Goal: Task Accomplishment & Management: Manage account settings

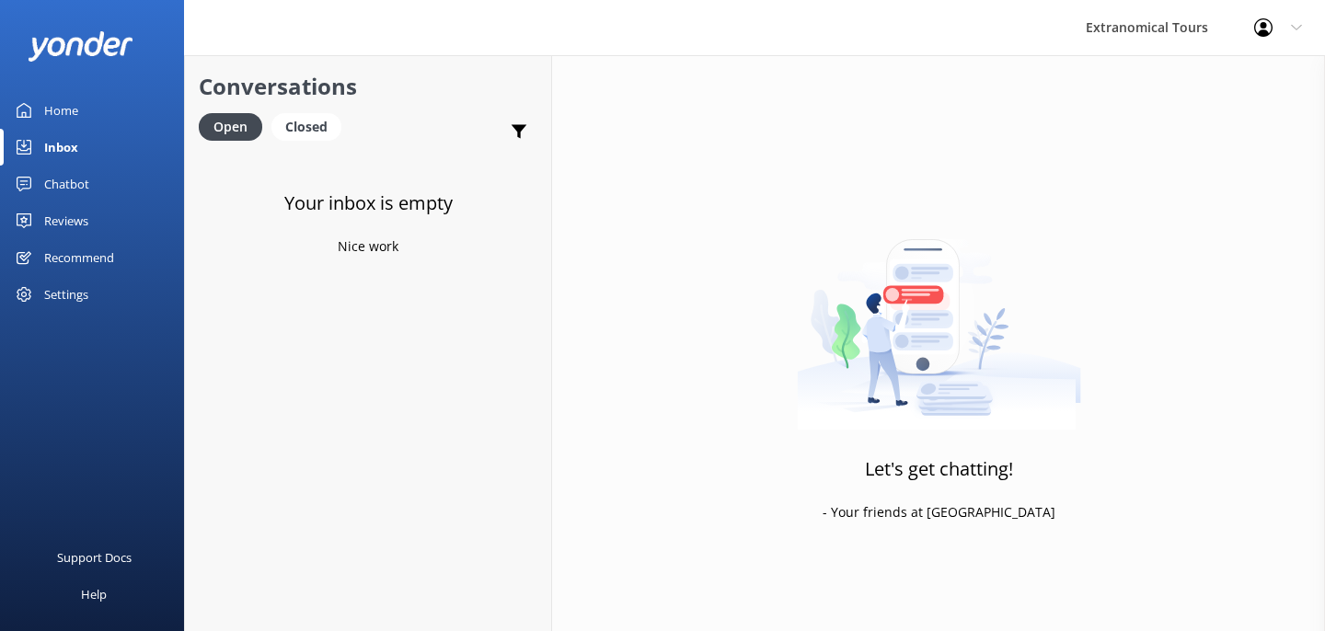
click at [53, 155] on div "Inbox" at bounding box center [61, 147] width 34 height 37
click at [307, 117] on div "Closed" at bounding box center [306, 127] width 70 height 28
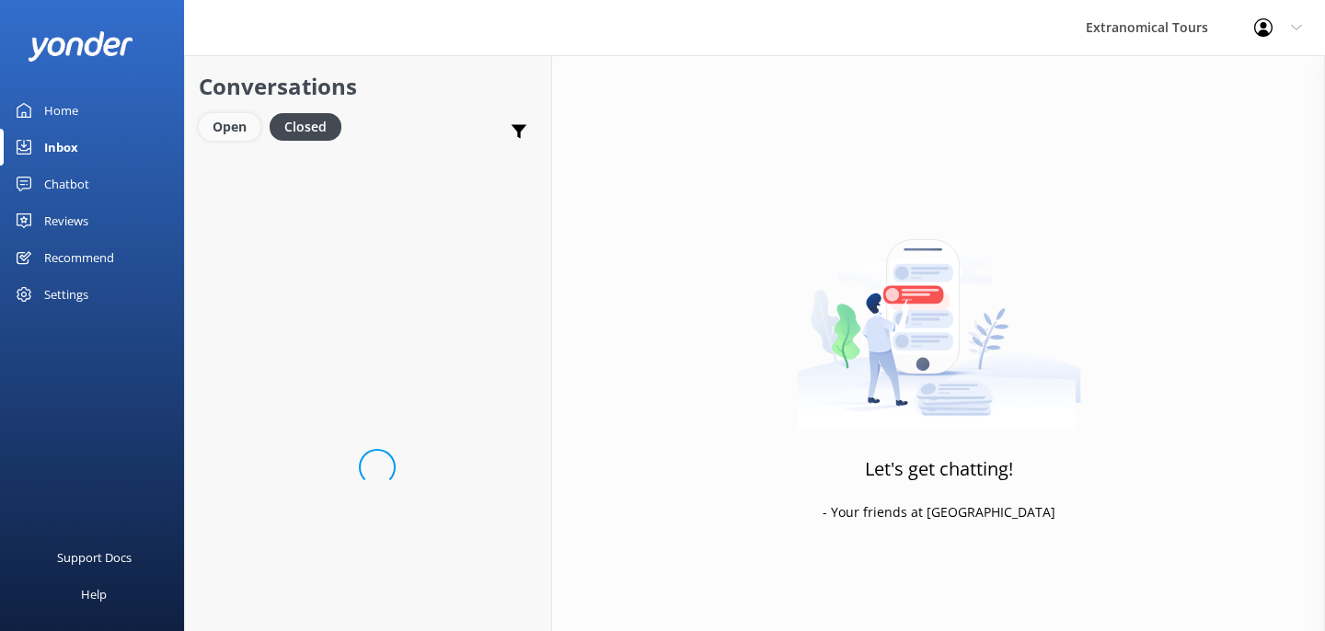
click at [208, 128] on div "Open" at bounding box center [230, 127] width 62 height 28
